Goal: Communication & Community: Answer question/provide support

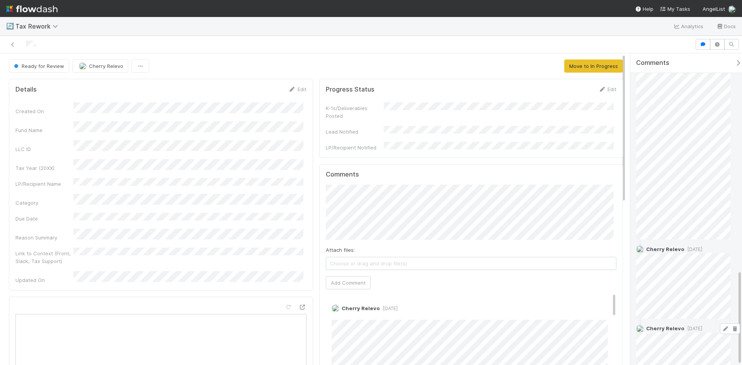
scroll to position [712, 0]
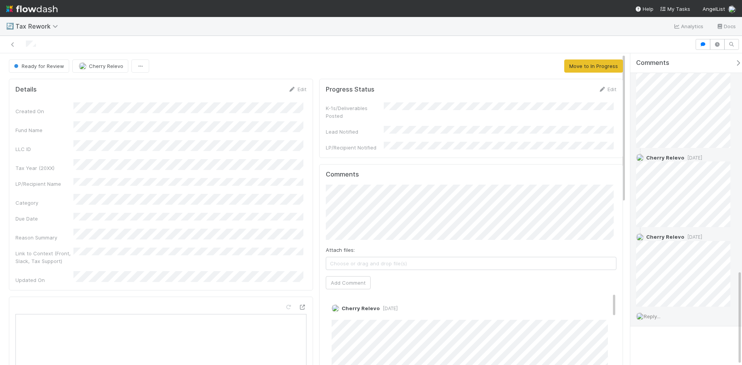
click at [651, 315] on span "Reply..." at bounding box center [652, 316] width 17 height 6
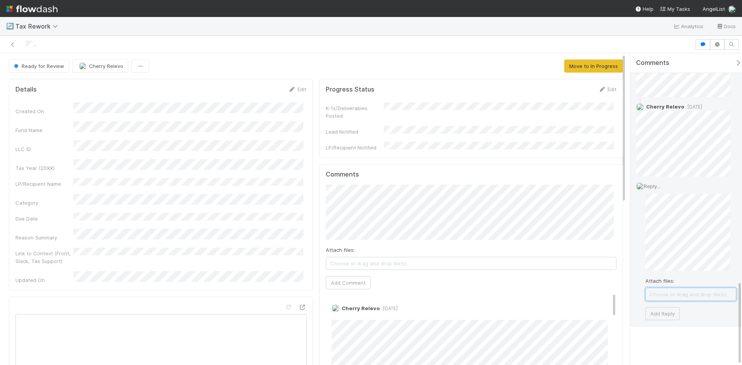
click at [688, 292] on span "Choose or drag and drop file(s)" at bounding box center [691, 294] width 90 height 12
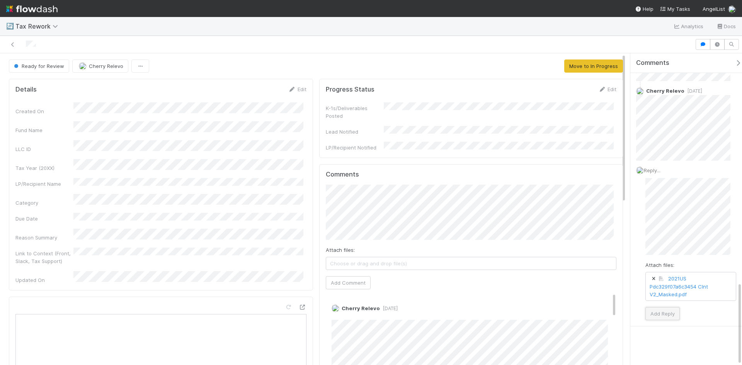
click at [668, 315] on button "Add Reply" at bounding box center [662, 313] width 34 height 13
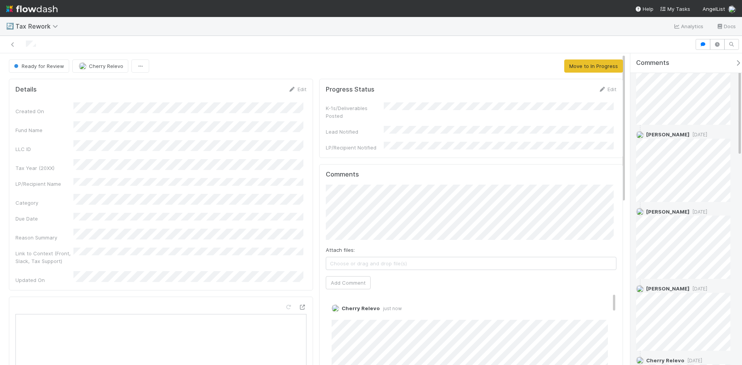
scroll to position [50, 0]
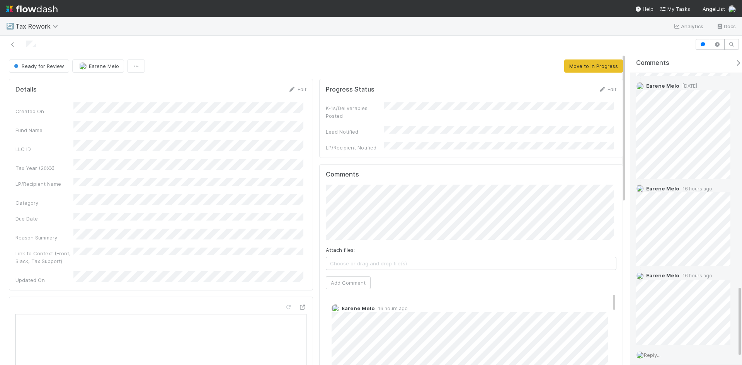
scroll to position [1041, 0]
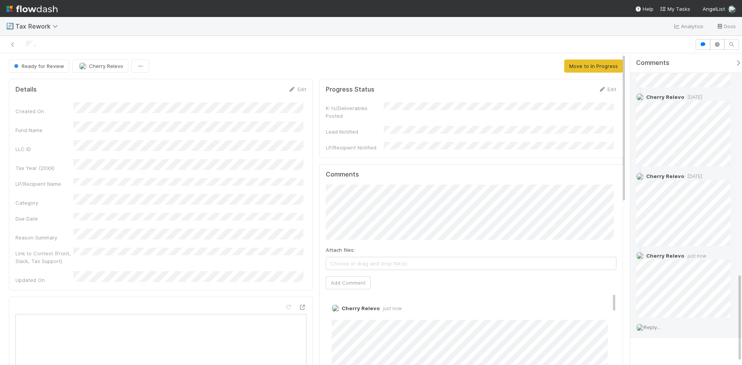
scroll to position [784, 0]
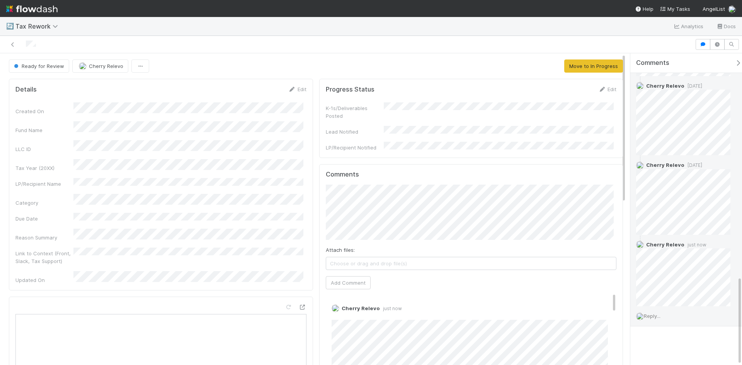
click at [657, 313] on span "Reply..." at bounding box center [652, 316] width 17 height 6
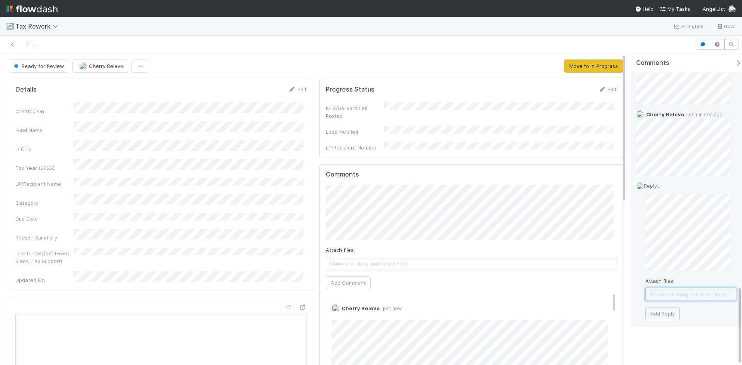
click at [685, 295] on span "Choose or drag and drop file(s)" at bounding box center [691, 294] width 90 height 12
click at [670, 323] on button "Add Reply" at bounding box center [662, 321] width 34 height 13
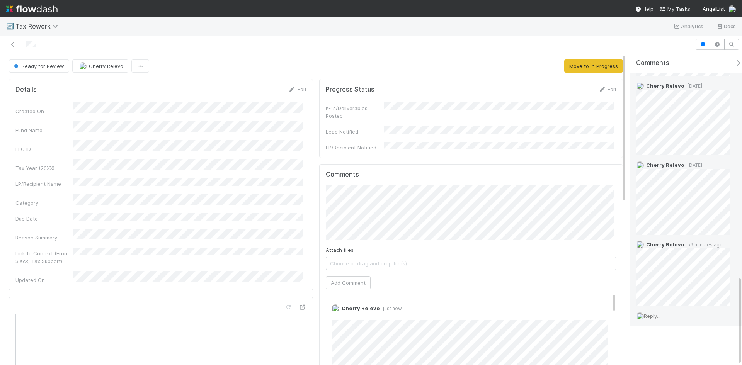
scroll to position [855, 0]
click at [497, 37] on div at bounding box center [371, 44] width 742 height 17
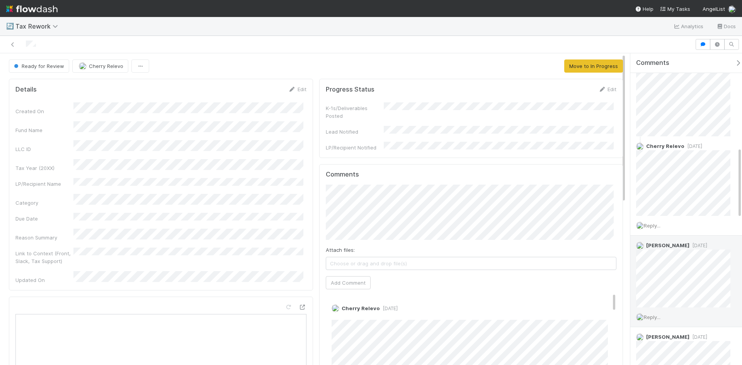
scroll to position [464, 0]
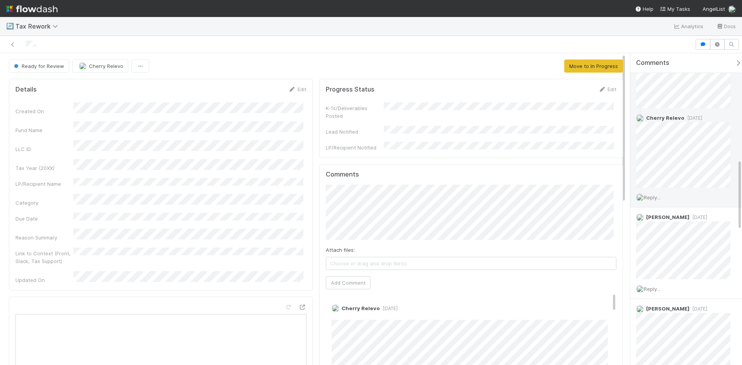
click at [652, 197] on span "Reply..." at bounding box center [652, 197] width 17 height 6
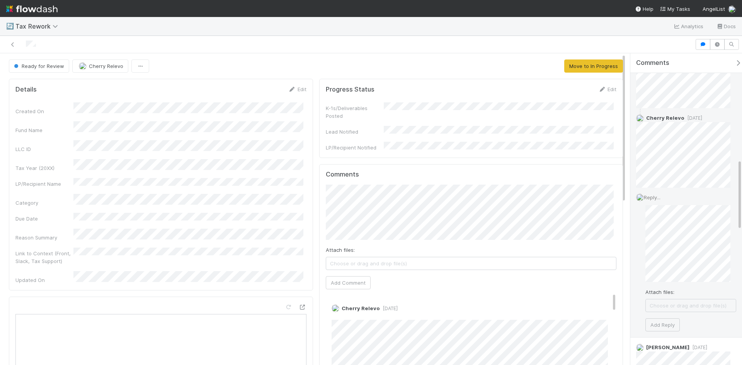
click at [680, 303] on span "Choose or drag and drop file(s)" at bounding box center [691, 305] width 90 height 12
click at [657, 332] on button "Add Reply" at bounding box center [662, 332] width 34 height 13
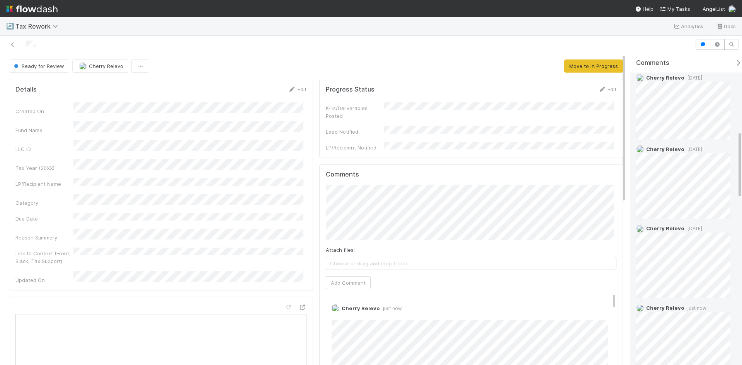
scroll to position [392, 0]
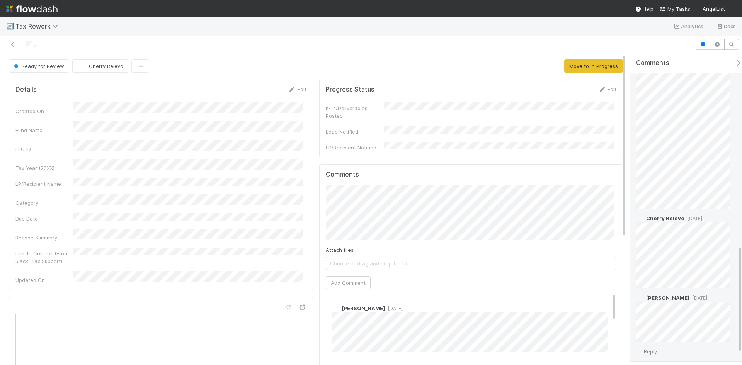
scroll to position [592, 0]
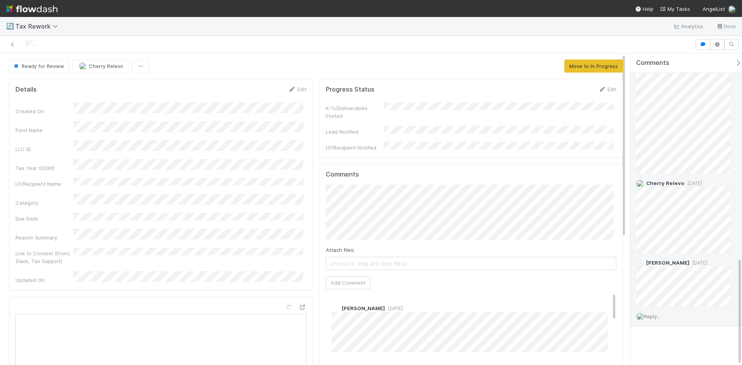
click at [653, 317] on span "Reply..." at bounding box center [652, 316] width 17 height 6
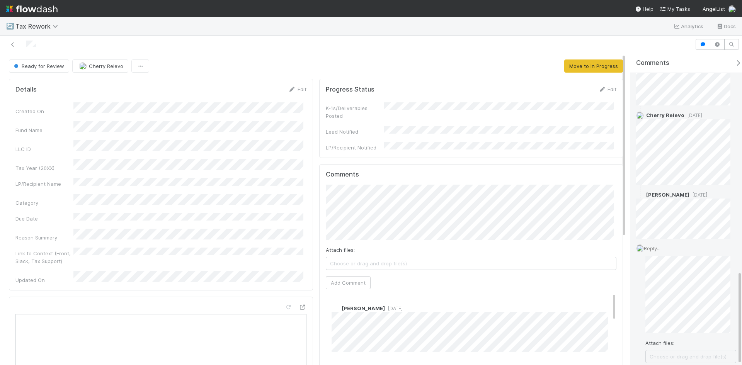
scroll to position [722, 0]
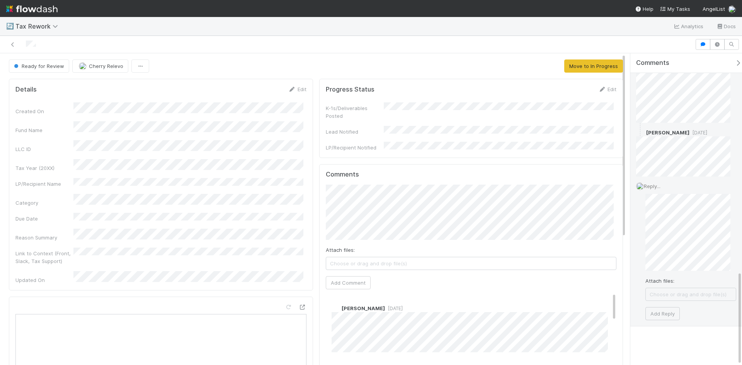
click at [672, 293] on span "Choose or drag and drop file(s)" at bounding box center [691, 294] width 90 height 12
click at [667, 322] on button "Add Reply" at bounding box center [662, 321] width 34 height 13
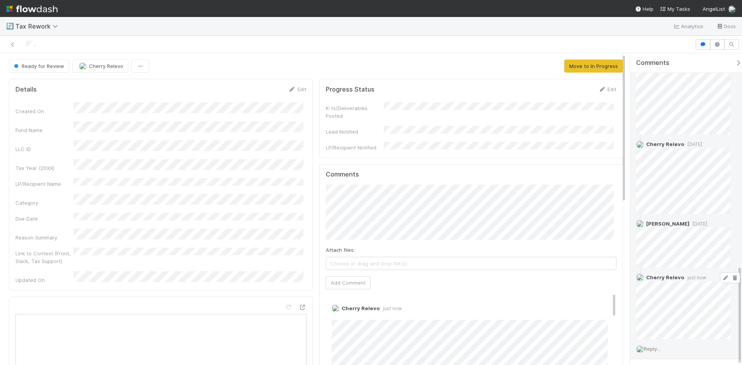
scroll to position [664, 0]
